Goal: Browse casually: Explore the website without a specific task or goal

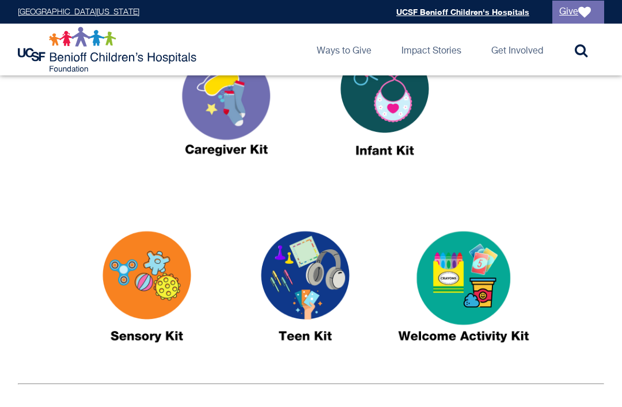
scroll to position [504, 0]
click at [486, 295] on img at bounding box center [463, 292] width 144 height 166
click at [312, 289] on img at bounding box center [305, 292] width 144 height 166
click at [184, 284] on img at bounding box center [147, 292] width 144 height 166
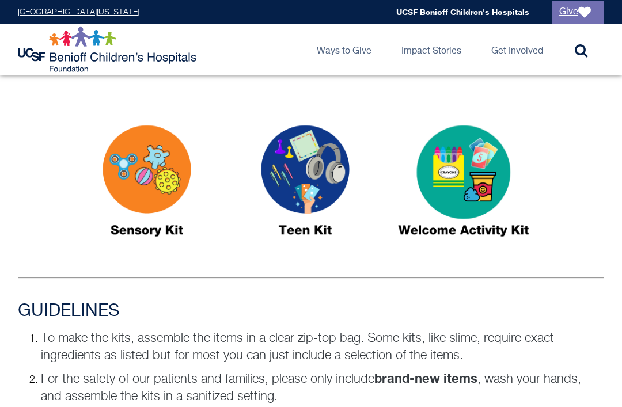
scroll to position [603, 0]
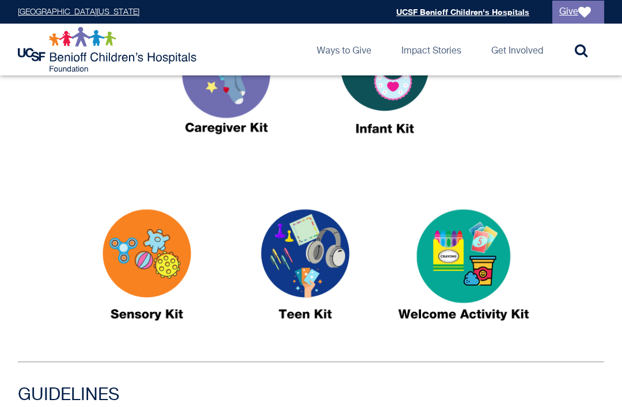
click at [337, 260] on img at bounding box center [305, 271] width 144 height 166
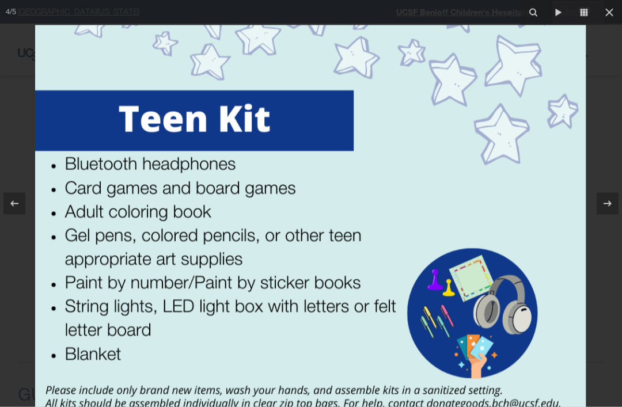
scroll to position [525, 0]
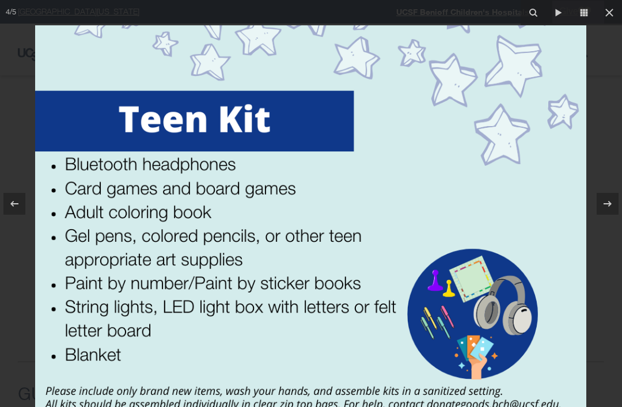
click at [604, 18] on icon at bounding box center [609, 13] width 14 height 14
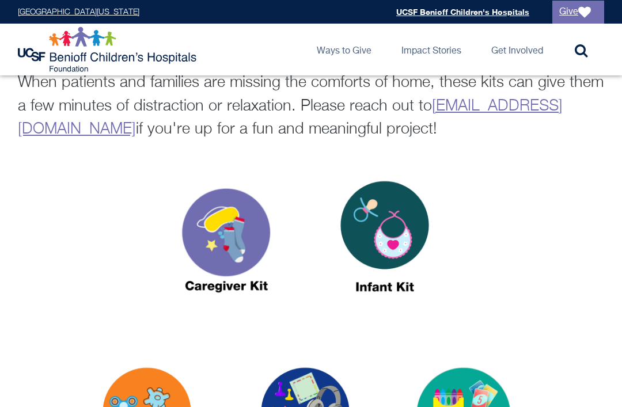
scroll to position [411, 0]
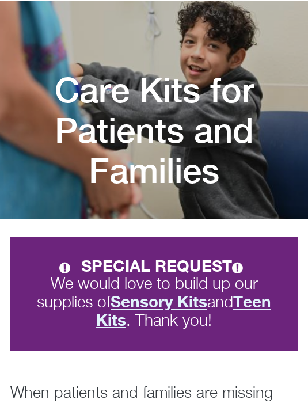
scroll to position [59, 0]
